Goal: Task Accomplishment & Management: Use online tool/utility

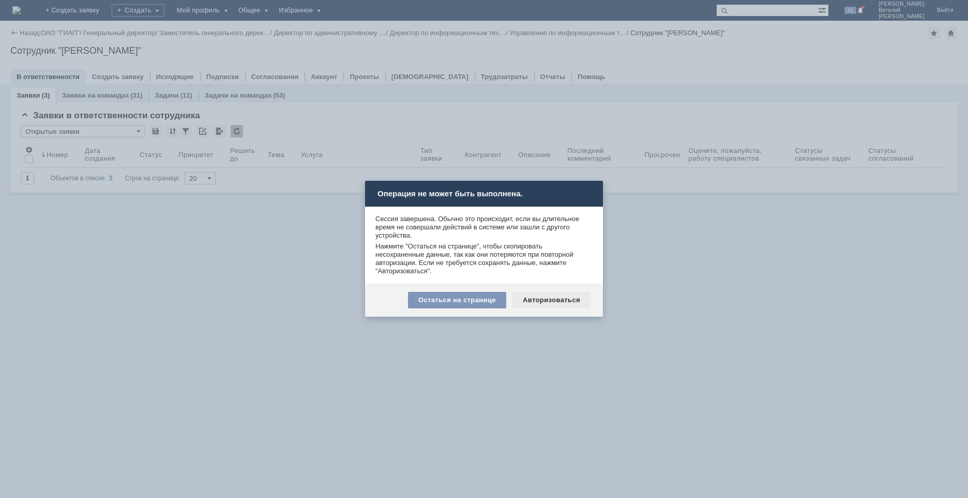
click at [565, 298] on div "Авторизоваться" at bounding box center [551, 300] width 78 height 17
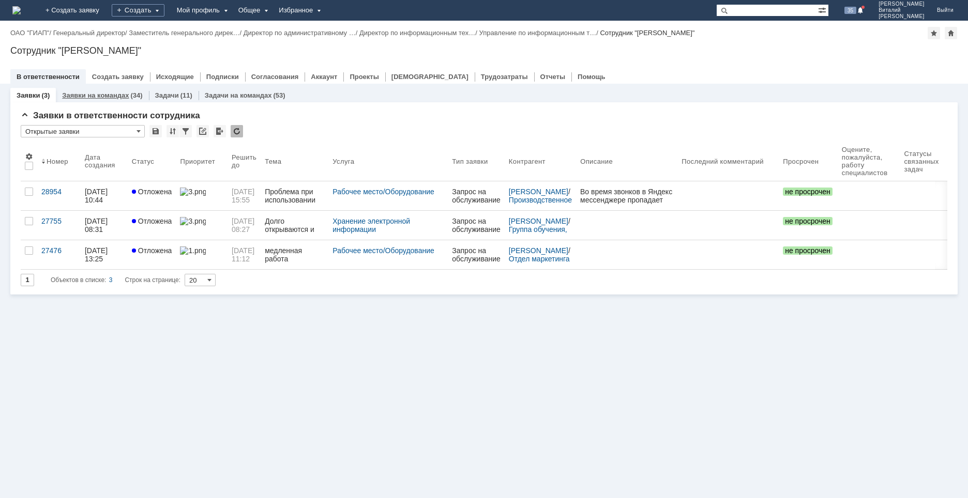
click at [113, 92] on link "Заявки на командах" at bounding box center [95, 96] width 67 height 8
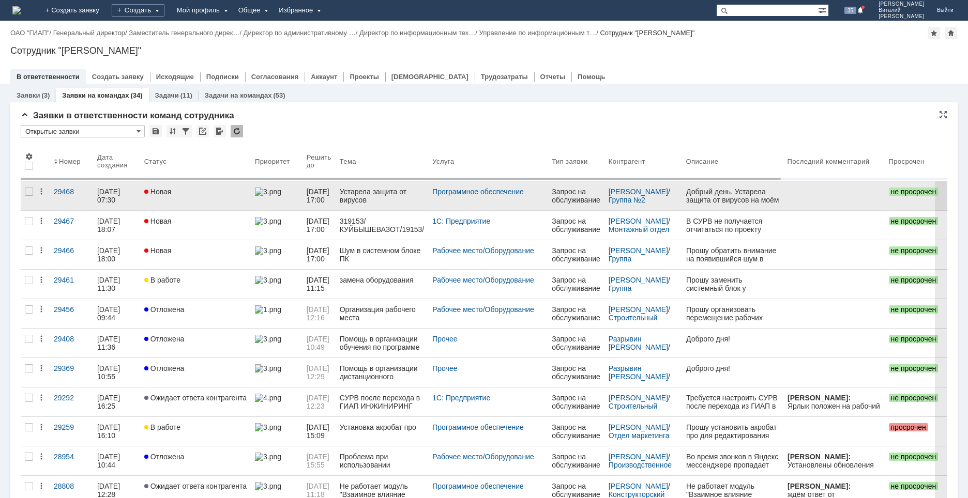
click at [178, 199] on link "Новая" at bounding box center [195, 195] width 111 height 29
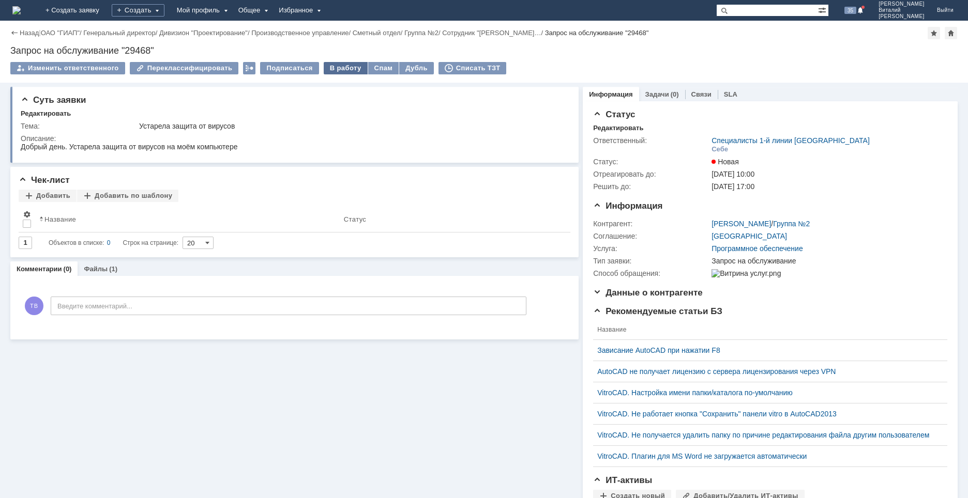
click at [338, 71] on div "В работу" at bounding box center [346, 68] width 44 height 12
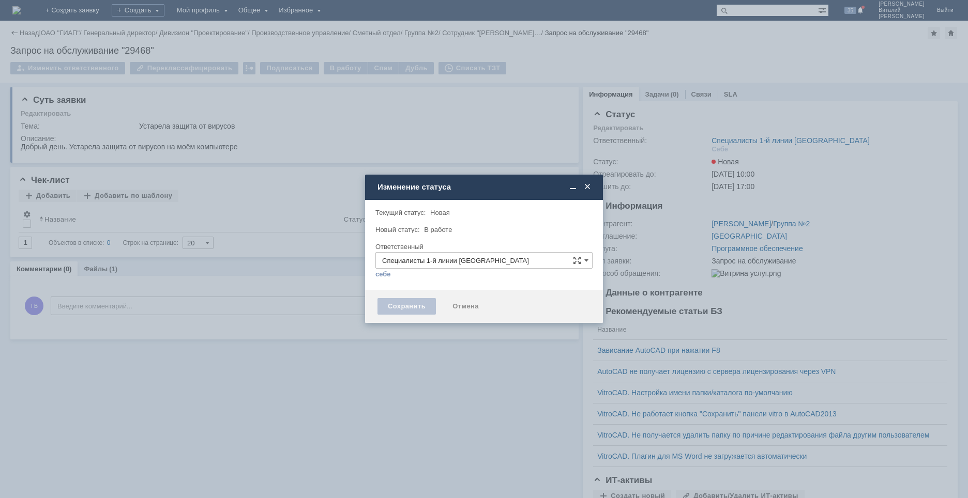
type input "Тюрин Виталий Валериевич"
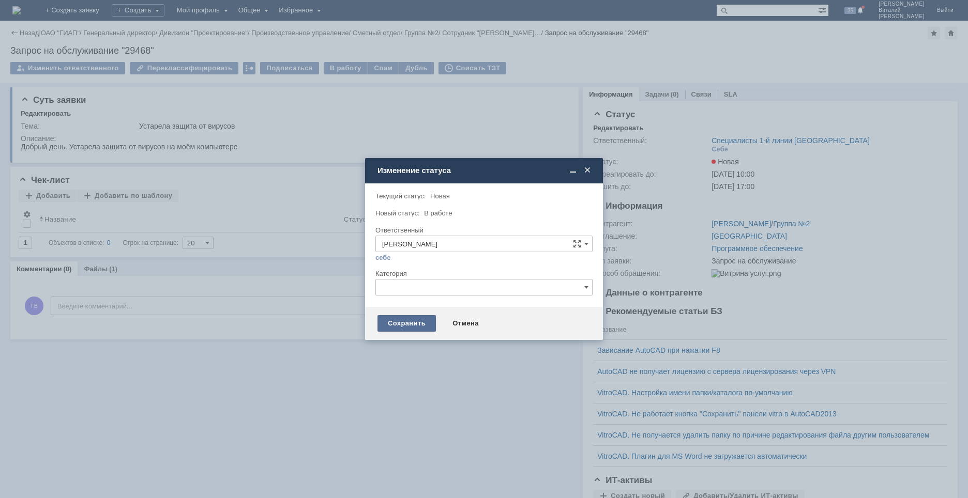
click at [415, 323] on div "Сохранить" at bounding box center [406, 323] width 58 height 17
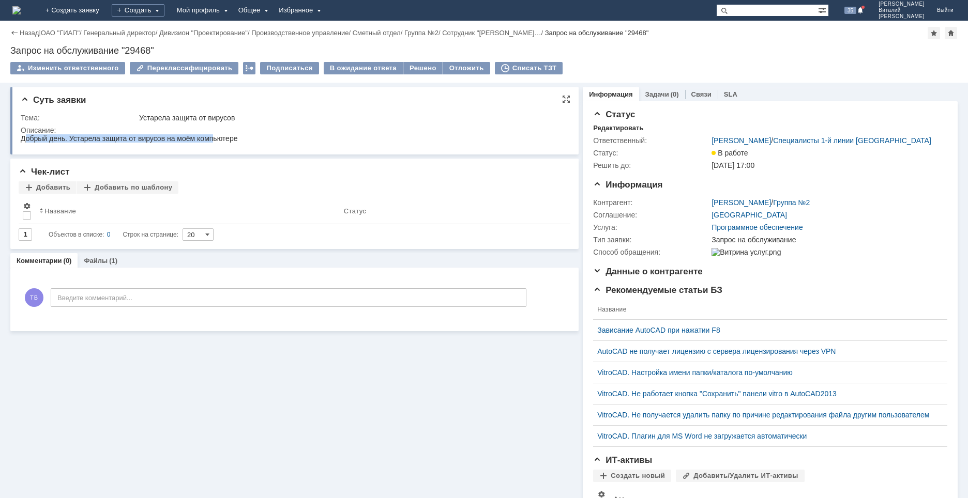
drag, startPoint x: 27, startPoint y: 137, endPoint x: 215, endPoint y: 139, distance: 187.2
click at [215, 139] on div "Добрый день. Устарела защита от вирусов на моём компьютере" at bounding box center [129, 138] width 217 height 8
click at [149, 138] on div "Добрый день. Устарела защита от вирусов на моём компьютере" at bounding box center [129, 138] width 217 height 8
drag, startPoint x: 109, startPoint y: 137, endPoint x: 199, endPoint y: 283, distance: 171.7
click at [174, 135] on div "Добрый день. Устарела защита от вирусов на моём компьютере" at bounding box center [129, 138] width 217 height 8
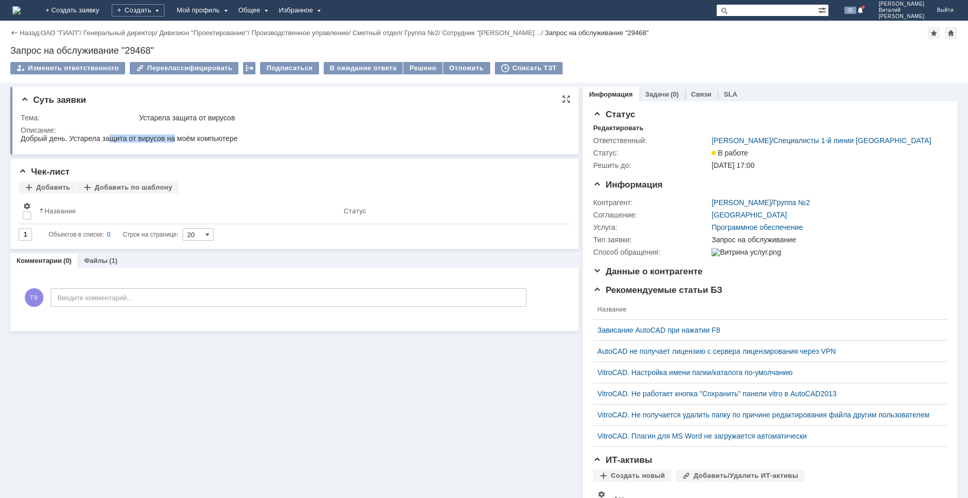
click at [120, 140] on div "Добрый день. Устарела защита от вирусов на моём компьютере" at bounding box center [129, 138] width 217 height 8
drag, startPoint x: 21, startPoint y: 140, endPoint x: 246, endPoint y: 139, distance: 224.4
click at [246, 139] on html "Добрый день. Устарела защита от вирусов на моём компьютере" at bounding box center [293, 138] width 544 height 9
